Goal: Information Seeking & Learning: Learn about a topic

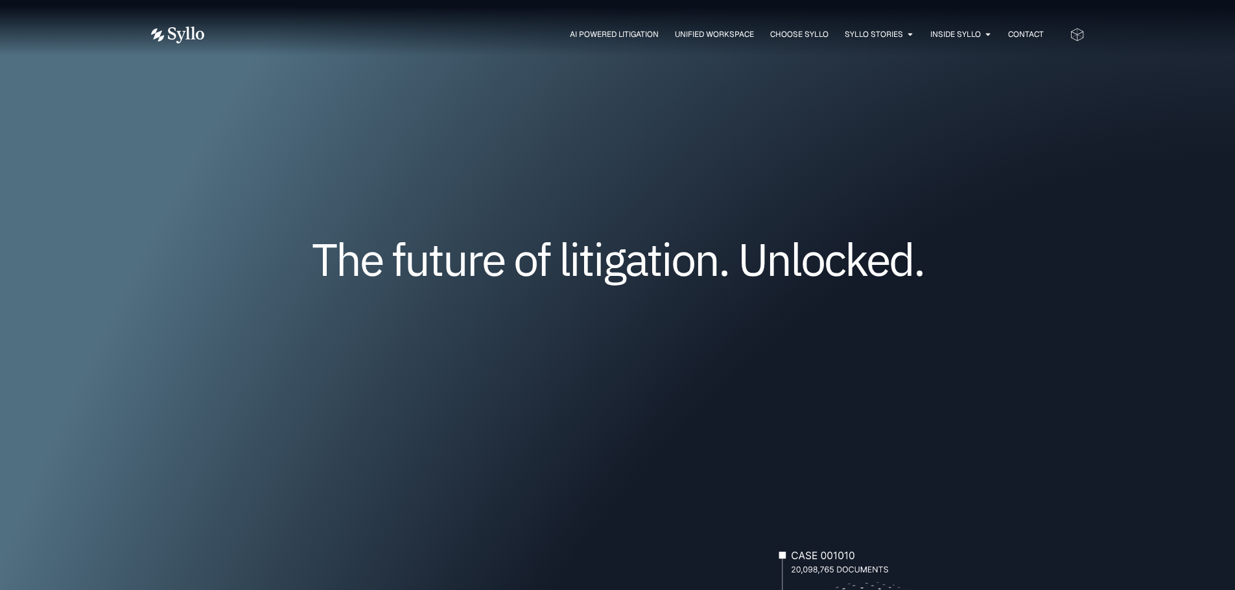
click at [622, 34] on span "AI Powered Litigation" at bounding box center [614, 35] width 89 height 12
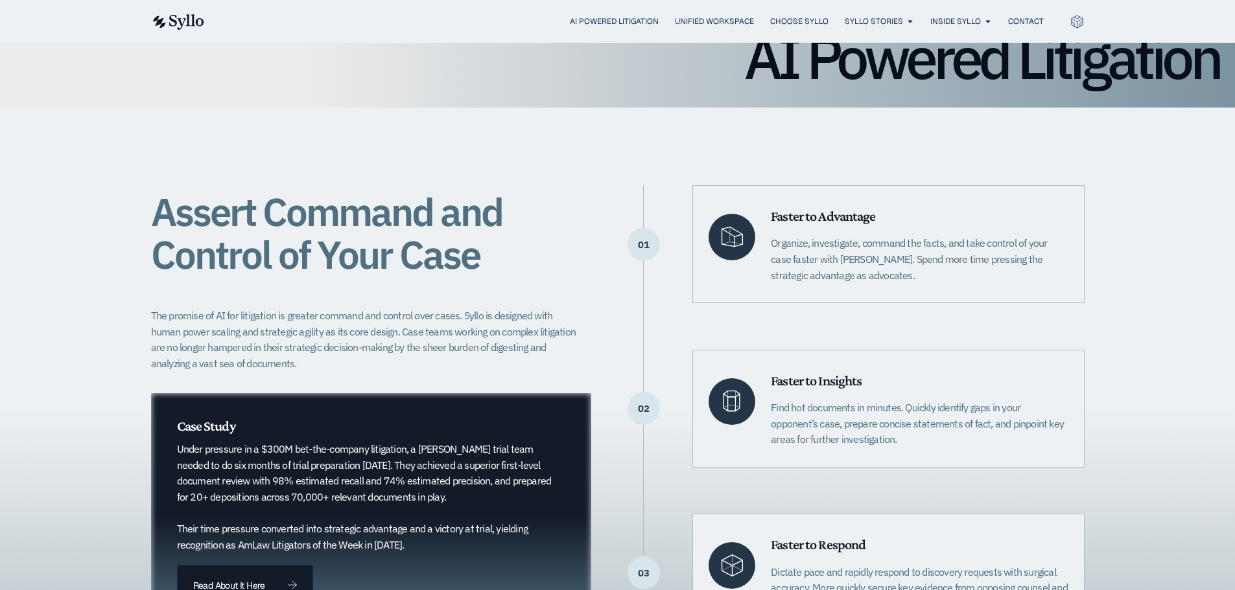
scroll to position [130, 0]
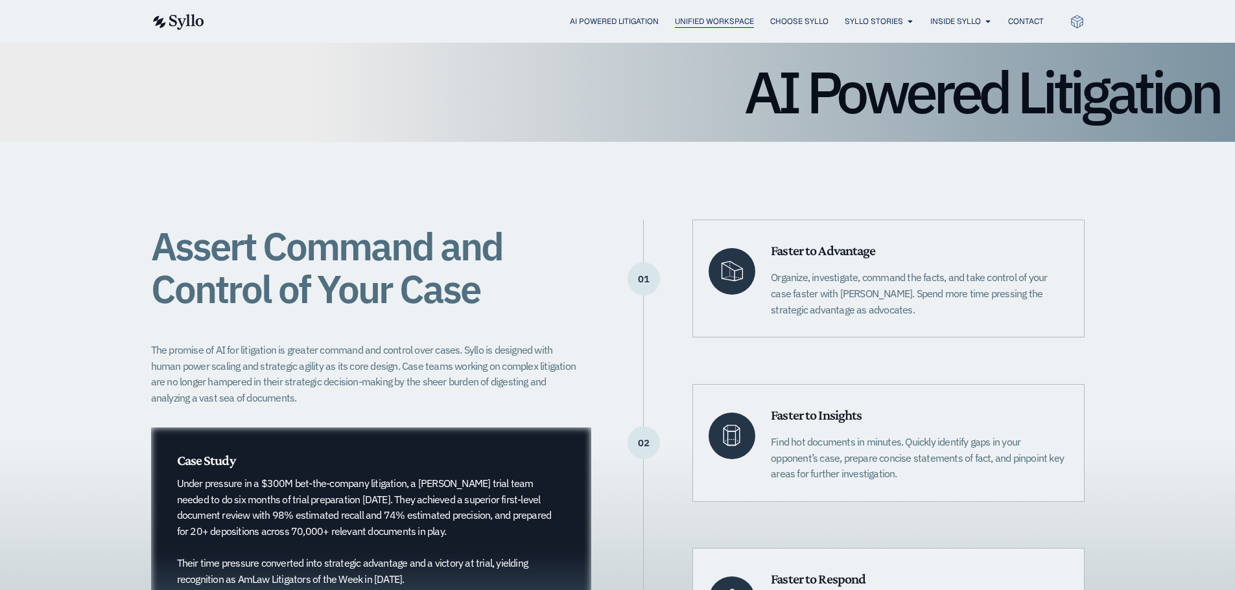
click at [737, 22] on span "Unified Workspace" at bounding box center [714, 22] width 79 height 12
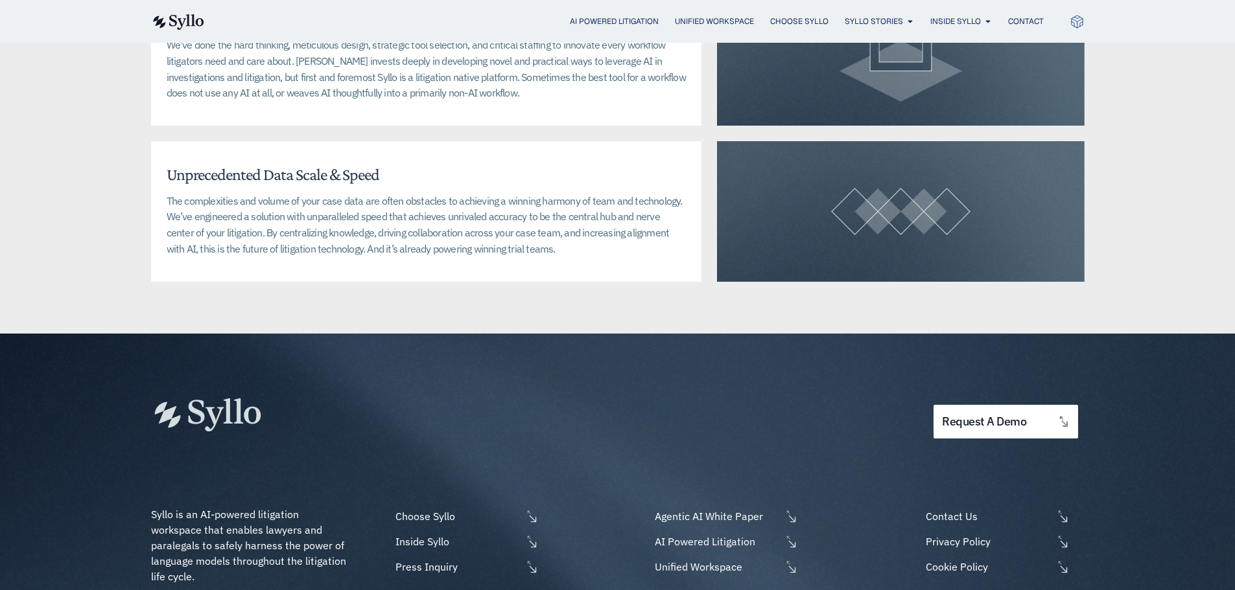
scroll to position [3176, 0]
